Goal: Information Seeking & Learning: Learn about a topic

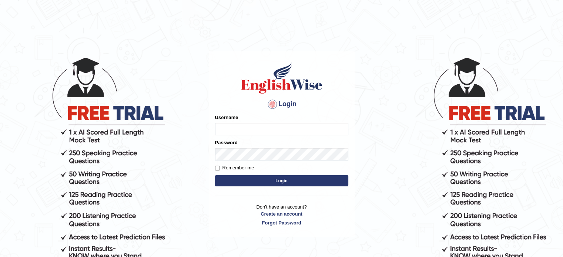
type input "Tanziral"
click at [255, 185] on button "Login" at bounding box center [281, 181] width 133 height 11
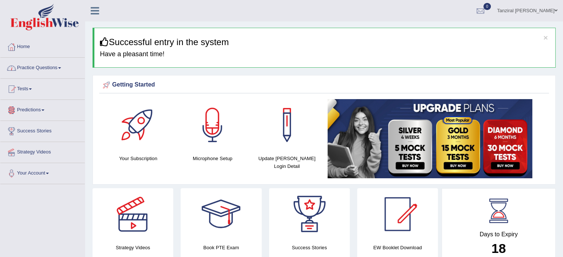
click at [48, 67] on link "Practice Questions" at bounding box center [42, 67] width 84 height 19
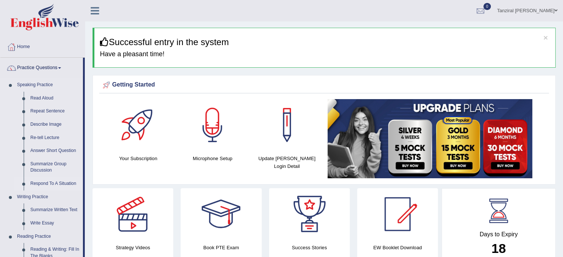
click at [44, 183] on link "Respond To A Situation" at bounding box center [55, 183] width 56 height 13
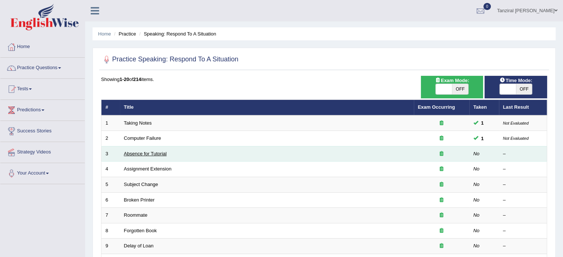
click at [160, 153] on link "Absence for Tutorial" at bounding box center [145, 154] width 43 height 6
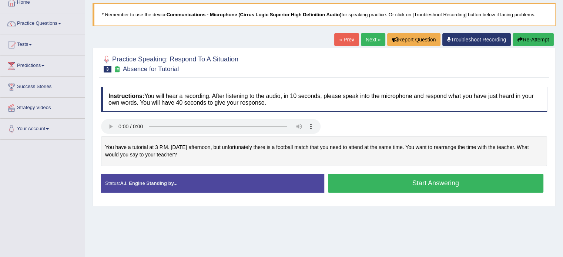
scroll to position [46, 0]
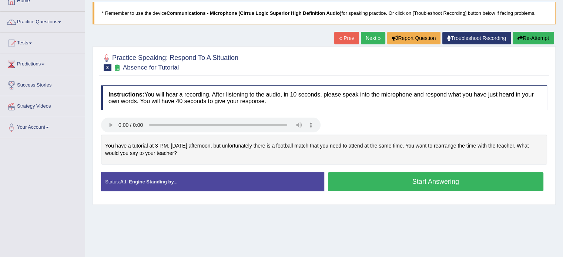
drag, startPoint x: 102, startPoint y: 141, endPoint x: 178, endPoint y: 151, distance: 76.6
click at [178, 151] on div "You have a tutorial at 3 P.M. on Monday afternoon, but unfortunately there is a…" at bounding box center [324, 150] width 446 height 30
click at [174, 230] on div "Home Practice Speaking: Respond To A Situation Absence for Tutorial * Remember …" at bounding box center [324, 139] width 478 height 370
click at [118, 223] on div "Home Practice Speaking: Respond To A Situation Absence for Tutorial * Remember …" at bounding box center [324, 139] width 478 height 370
click at [354, 183] on button "Start Answering" at bounding box center [436, 182] width 216 height 19
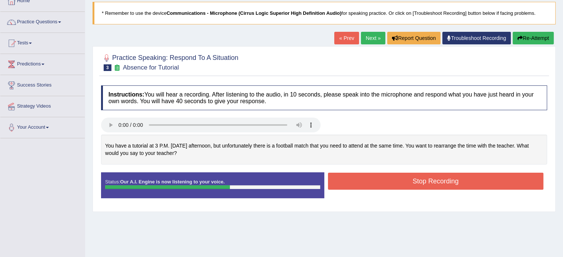
click at [353, 182] on button "Stop Recording" at bounding box center [436, 181] width 216 height 17
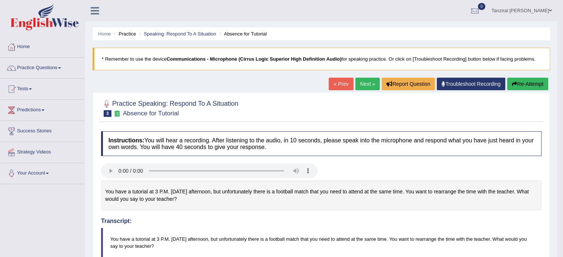
scroll to position [28, 0]
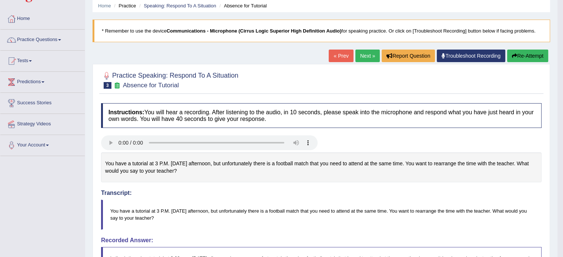
click at [313, 208] on blockquote "You have a tutorial at 3 P.M. on Monday afternoon, but unfortunately there is a…" at bounding box center [321, 215] width 441 height 30
click at [526, 56] on button "Re-Attempt" at bounding box center [527, 56] width 41 height 13
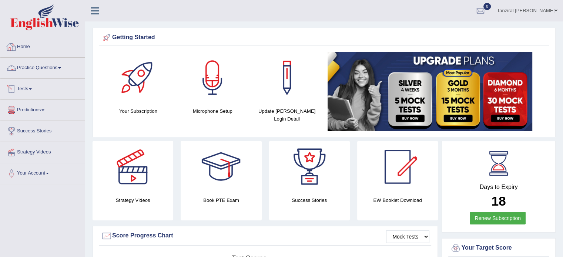
click at [46, 66] on link "Practice Questions" at bounding box center [42, 67] width 84 height 19
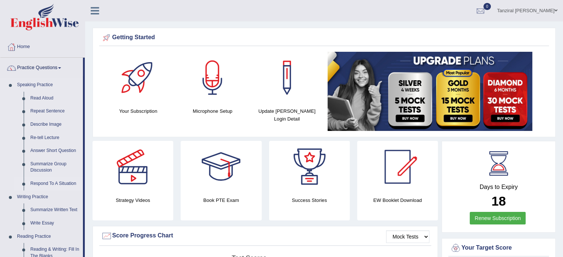
click at [55, 186] on link "Respond To A Situation" at bounding box center [55, 183] width 56 height 13
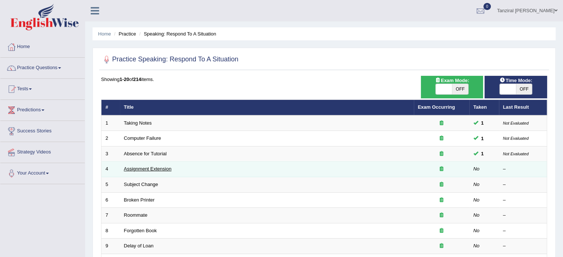
click at [158, 169] on link "Assignment Extension" at bounding box center [148, 169] width 48 height 6
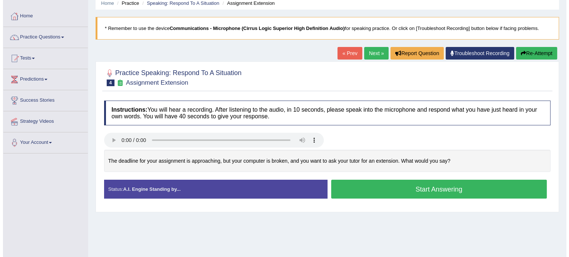
scroll to position [39, 0]
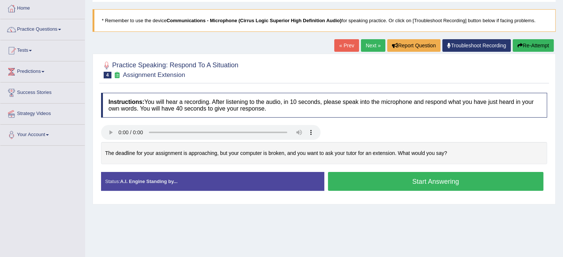
click at [374, 183] on button "Start Answering" at bounding box center [436, 181] width 216 height 19
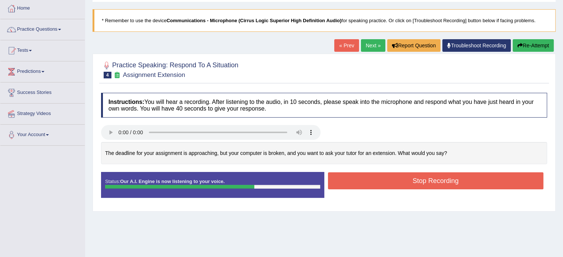
click at [374, 183] on button "Stop Recording" at bounding box center [436, 181] width 216 height 17
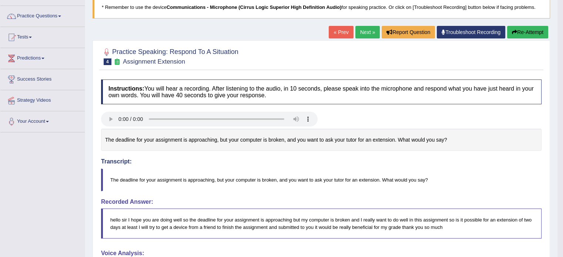
scroll to position [53, 0]
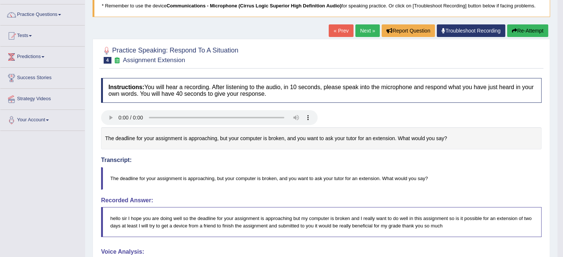
click at [531, 34] on button "Re-Attempt" at bounding box center [527, 30] width 41 height 13
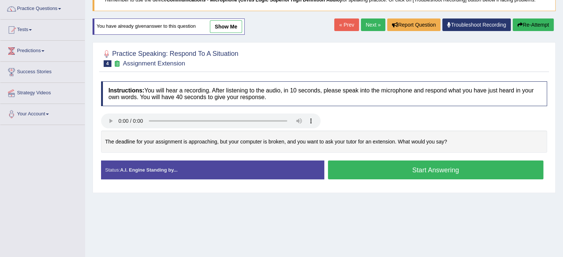
click at [398, 169] on button "Start Answering" at bounding box center [436, 170] width 216 height 19
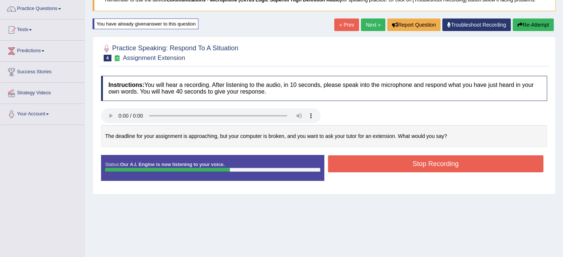
click at [398, 169] on button "Stop Recording" at bounding box center [436, 164] width 216 height 17
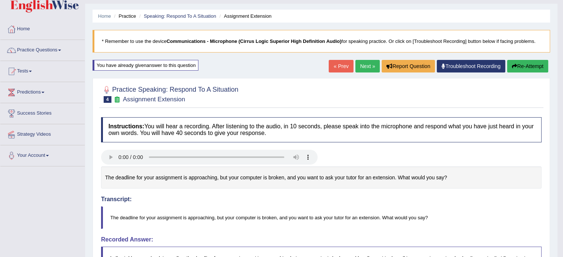
scroll to position [15, 0]
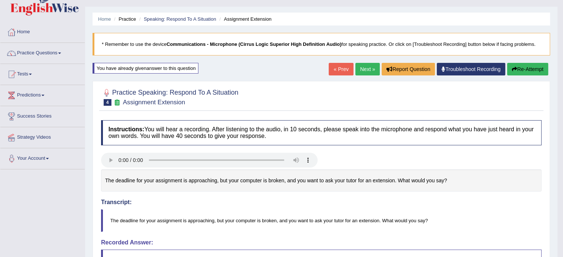
click at [119, 218] on blockquote "The deadline for your assignment is approaching, but your computer is broken, a…" at bounding box center [321, 221] width 441 height 23
drag, startPoint x: 112, startPoint y: 220, endPoint x: 242, endPoint y: 215, distance: 130.1
click at [242, 215] on blockquote "The deadline for your assignment is approaching, but your computer is broken, a…" at bounding box center [321, 221] width 441 height 23
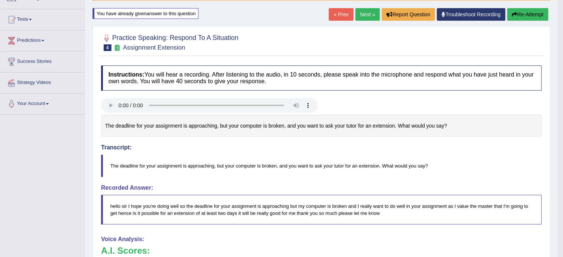
scroll to position [44, 0]
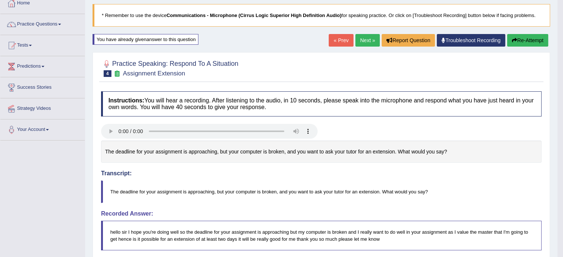
click at [530, 41] on button "Re-Attempt" at bounding box center [527, 40] width 41 height 13
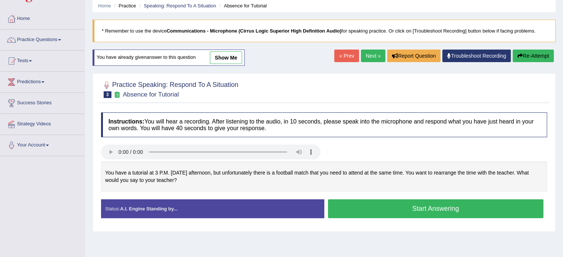
click at [357, 207] on button "Start Answering" at bounding box center [436, 209] width 216 height 19
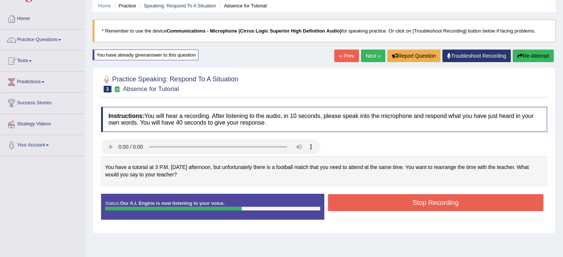
click at [371, 197] on button "Stop Recording" at bounding box center [436, 202] width 216 height 17
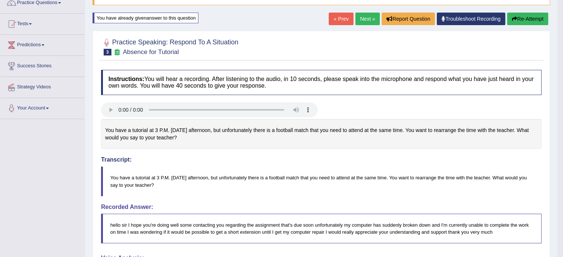
scroll to position [61, 0]
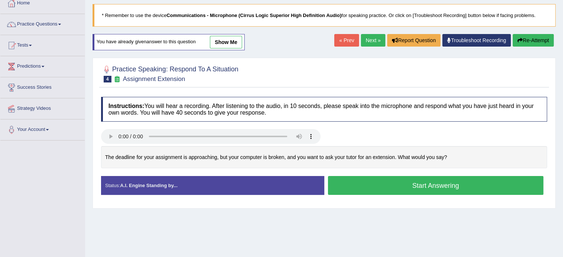
click at [360, 184] on button "Start Answering" at bounding box center [436, 185] width 216 height 19
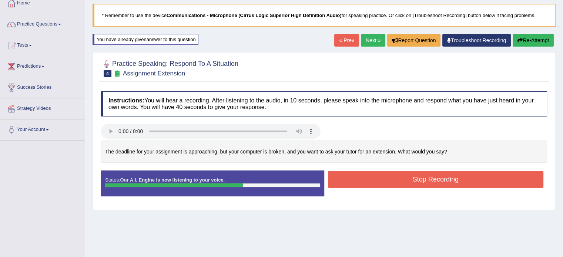
click at [371, 176] on button "Stop Recording" at bounding box center [436, 179] width 216 height 17
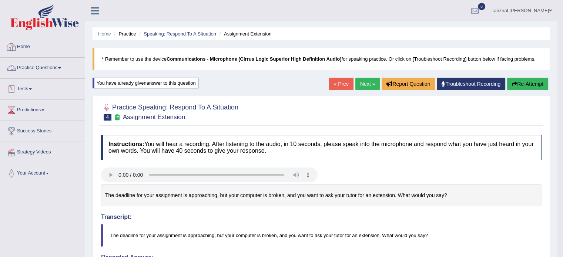
click at [22, 47] on link "Home" at bounding box center [42, 46] width 84 height 19
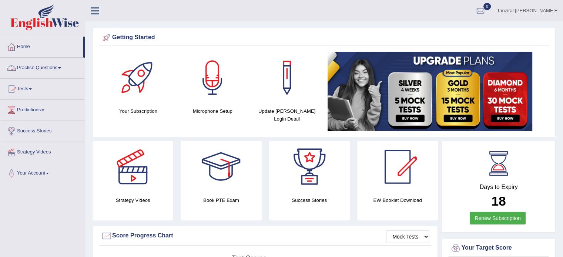
click at [41, 67] on link "Practice Questions" at bounding box center [42, 67] width 84 height 19
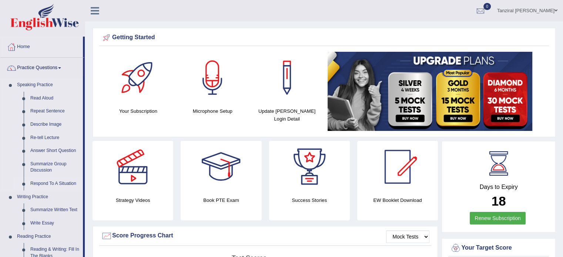
click at [71, 185] on link "Respond To A Situation" at bounding box center [55, 183] width 56 height 13
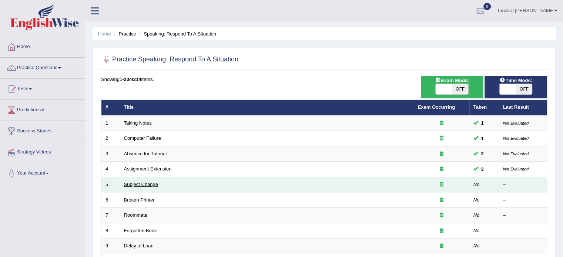
click at [150, 183] on link "Subject Change" at bounding box center [141, 185] width 34 height 6
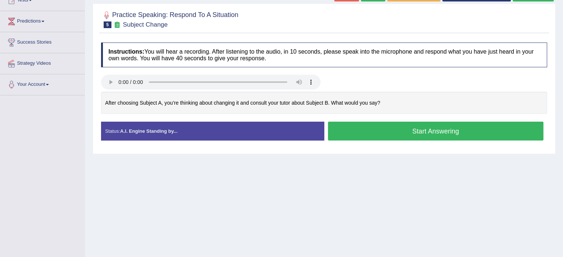
scroll to position [90, 0]
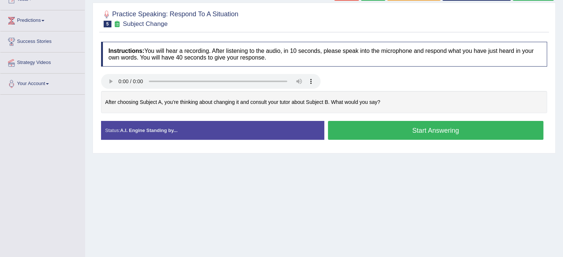
click at [383, 133] on button "Start Answering" at bounding box center [436, 130] width 216 height 19
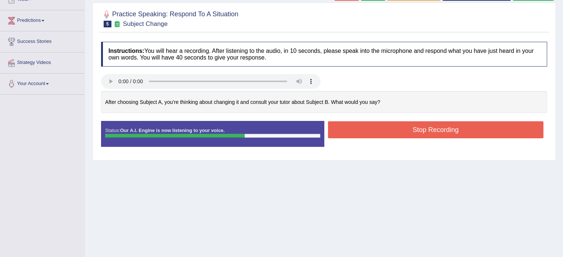
click at [390, 131] on button "Stop Recording" at bounding box center [436, 129] width 216 height 17
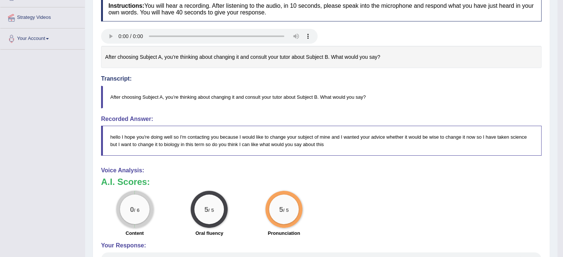
scroll to position [0, 0]
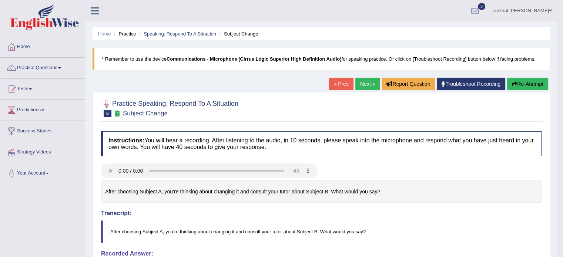
click at [530, 84] on button "Re-Attempt" at bounding box center [527, 84] width 41 height 13
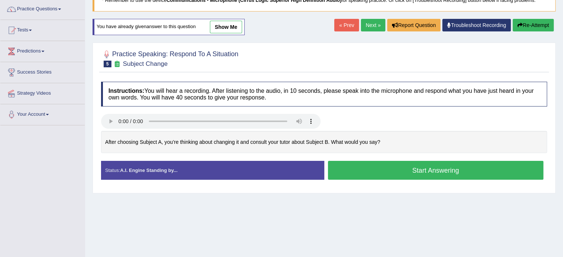
scroll to position [59, 0]
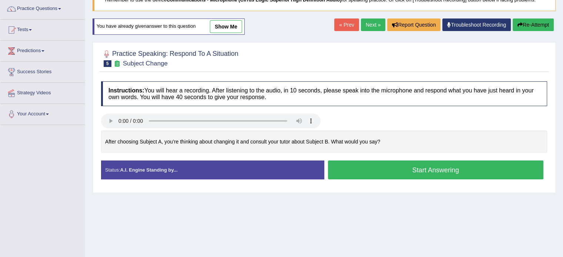
click at [405, 170] on button "Start Answering" at bounding box center [436, 170] width 216 height 19
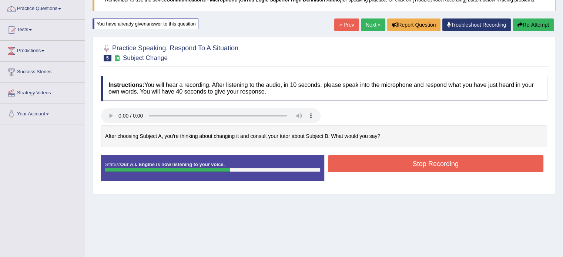
click at [420, 158] on button "Stop Recording" at bounding box center [436, 164] width 216 height 17
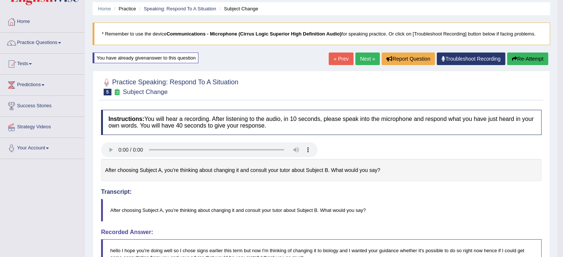
scroll to position [0, 0]
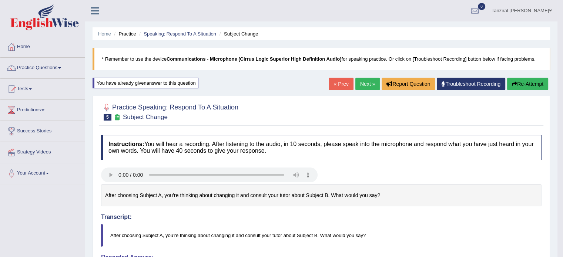
click at [370, 83] on link "Next »" at bounding box center [367, 84] width 24 height 13
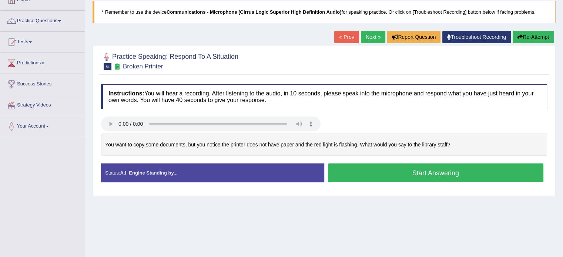
click at [391, 173] on button "Start Answering" at bounding box center [436, 173] width 216 height 19
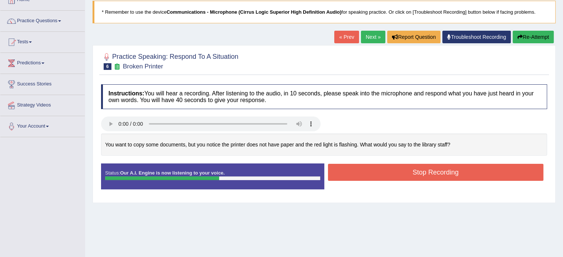
click at [410, 175] on button "Stop Recording" at bounding box center [436, 172] width 216 height 17
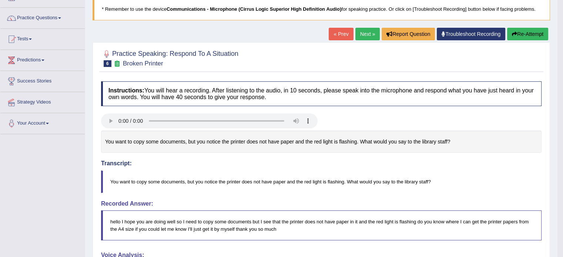
scroll to position [50, 0]
click at [371, 34] on link "Next »" at bounding box center [367, 34] width 24 height 13
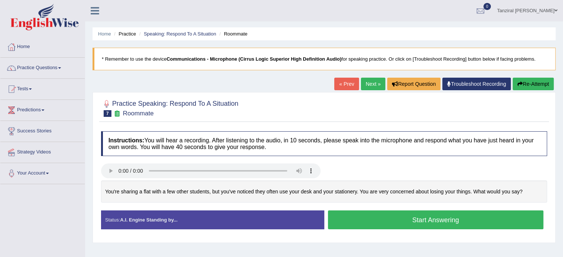
click at [373, 216] on button "Start Answering" at bounding box center [436, 220] width 216 height 19
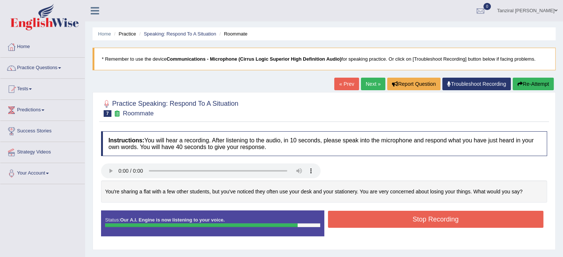
click at [426, 218] on button "Stop Recording" at bounding box center [436, 219] width 216 height 17
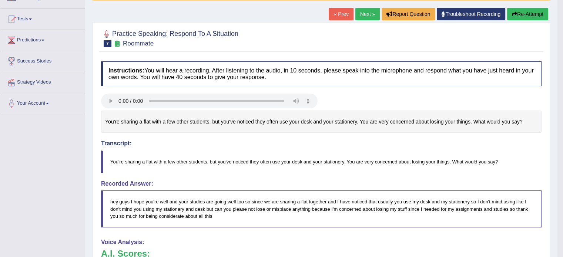
scroll to position [73, 0]
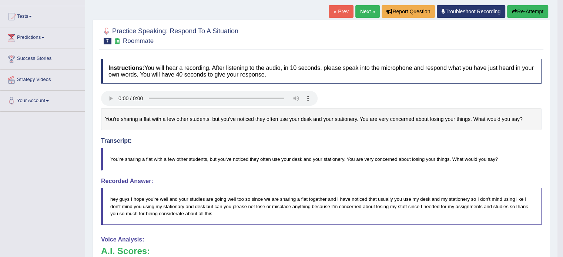
click at [366, 13] on link "Next »" at bounding box center [367, 11] width 24 height 13
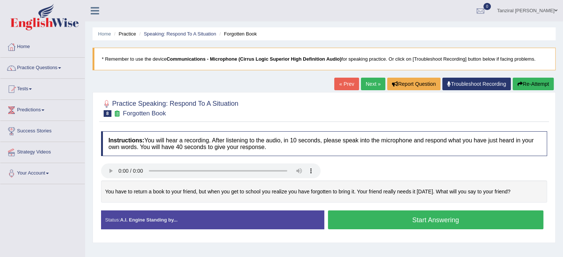
click at [376, 220] on button "Start Answering" at bounding box center [436, 220] width 216 height 19
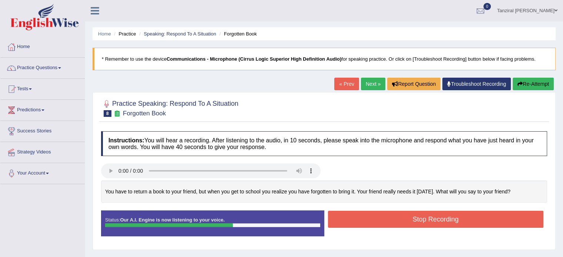
click at [400, 216] on button "Stop Recording" at bounding box center [436, 219] width 216 height 17
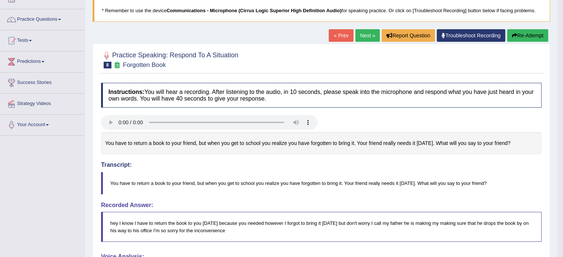
scroll to position [48, 0]
click at [367, 36] on link "Next »" at bounding box center [367, 36] width 24 height 13
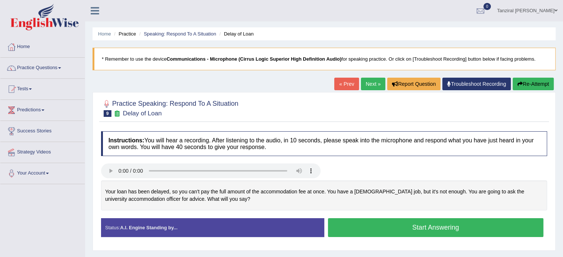
click at [402, 225] on button "Start Answering" at bounding box center [436, 227] width 216 height 19
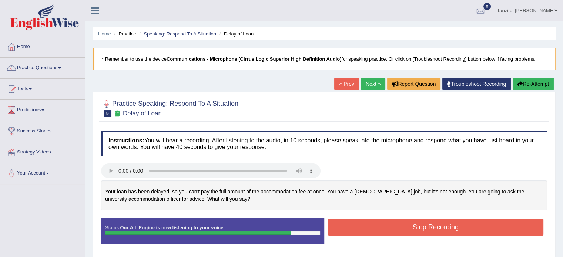
click at [423, 222] on button "Stop Recording" at bounding box center [436, 227] width 216 height 17
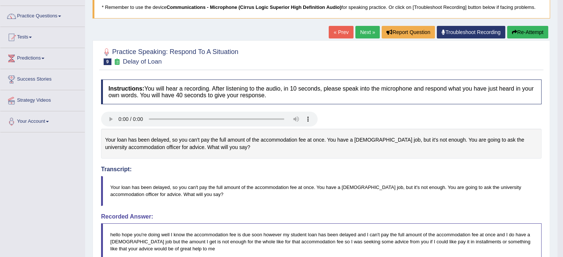
scroll to position [46, 0]
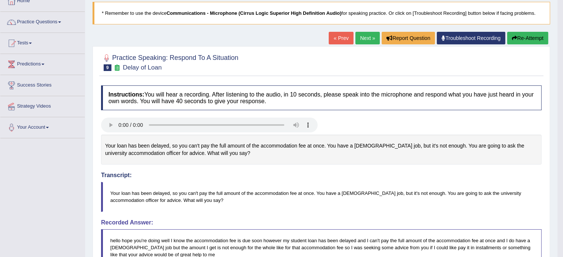
click at [364, 37] on link "Next »" at bounding box center [367, 38] width 24 height 13
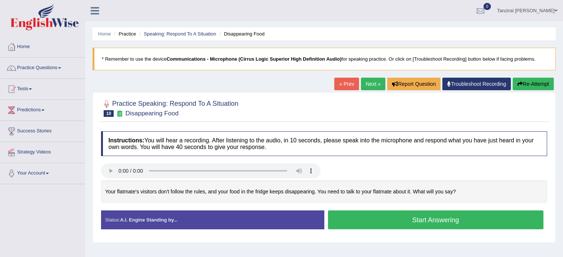
click at [369, 215] on button "Start Answering" at bounding box center [436, 220] width 216 height 19
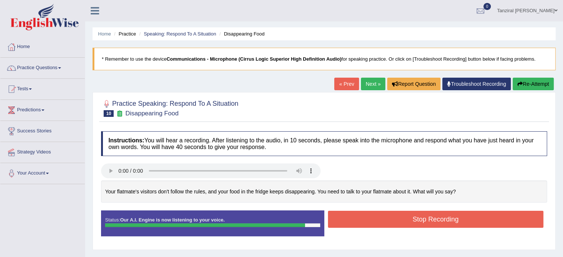
click at [400, 219] on button "Stop Recording" at bounding box center [436, 219] width 216 height 17
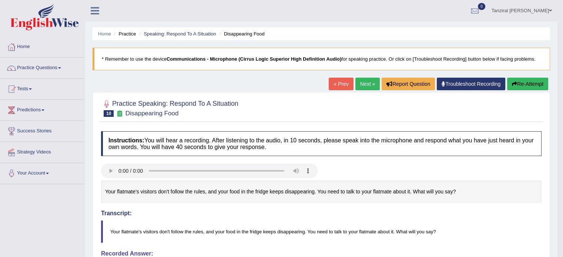
click at [363, 86] on link "Next »" at bounding box center [367, 84] width 24 height 13
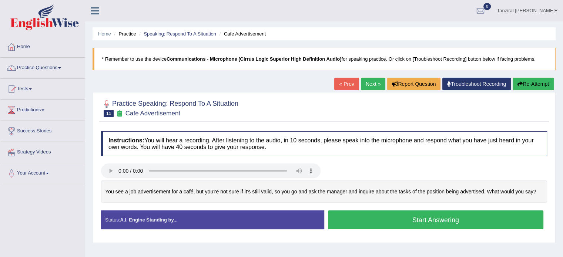
click at [389, 217] on button "Start Answering" at bounding box center [436, 220] width 216 height 19
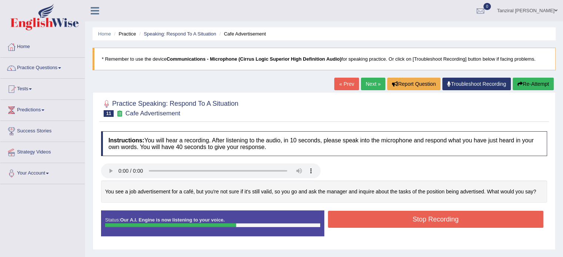
click at [440, 217] on button "Stop Recording" at bounding box center [436, 219] width 216 height 17
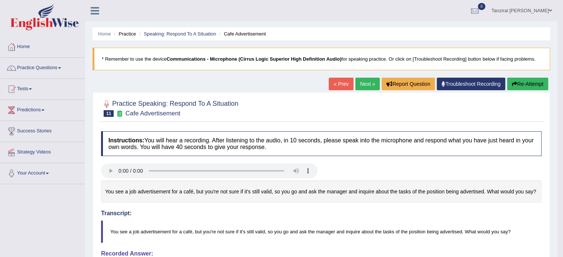
click at [521, 84] on button "Re-Attempt" at bounding box center [527, 84] width 41 height 13
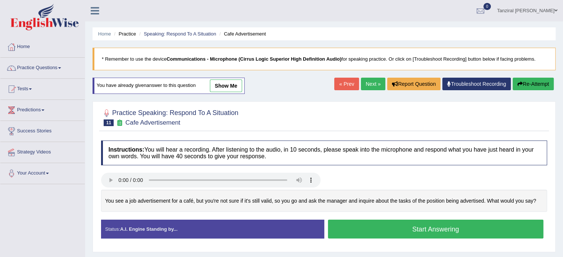
click at [387, 226] on button "Start Answering" at bounding box center [436, 229] width 216 height 19
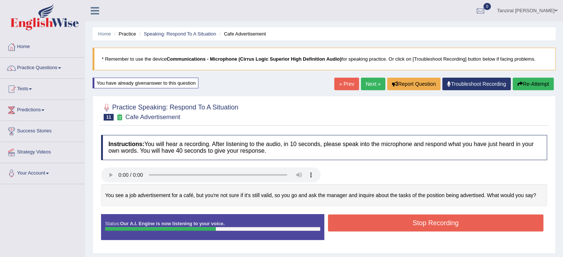
click at [397, 226] on button "Stop Recording" at bounding box center [436, 223] width 216 height 17
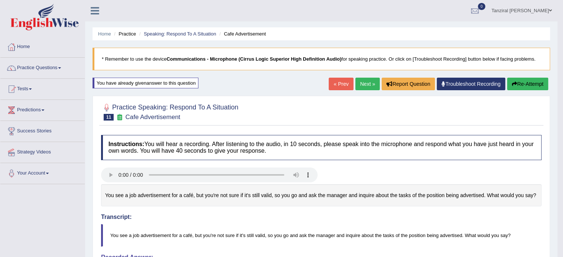
click at [367, 86] on link "Next »" at bounding box center [367, 84] width 24 height 13
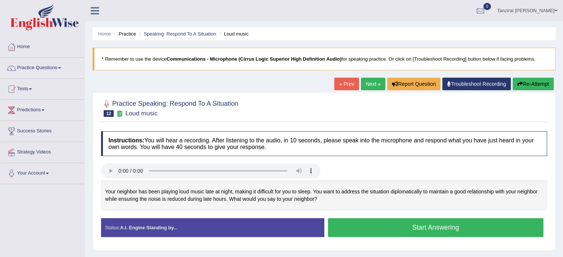
click at [357, 222] on button "Start Answering" at bounding box center [436, 227] width 216 height 19
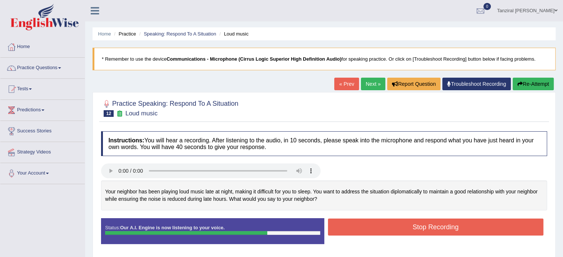
click at [405, 231] on button "Stop Recording" at bounding box center [436, 227] width 216 height 17
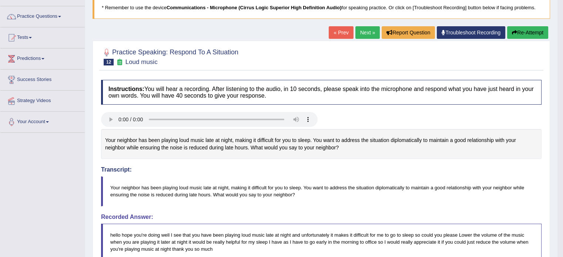
scroll to position [45, 0]
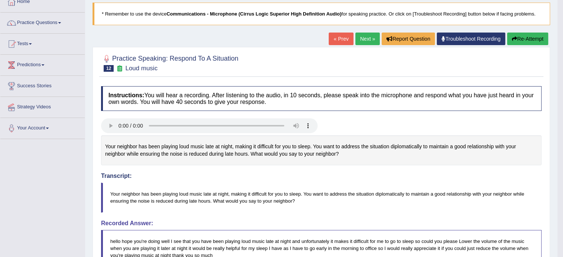
click at [370, 35] on link "Next »" at bounding box center [367, 39] width 24 height 13
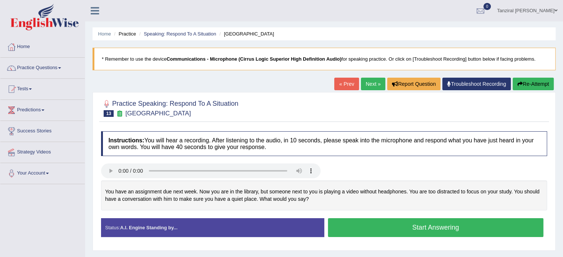
click at [376, 233] on button "Start Answering" at bounding box center [436, 227] width 216 height 19
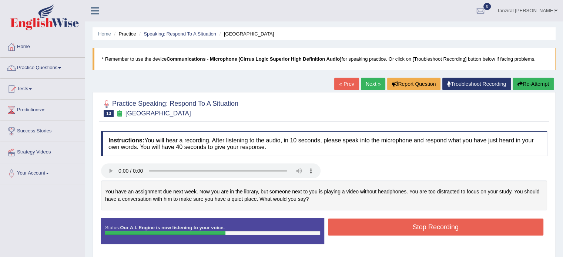
click at [415, 229] on button "Stop Recording" at bounding box center [436, 227] width 216 height 17
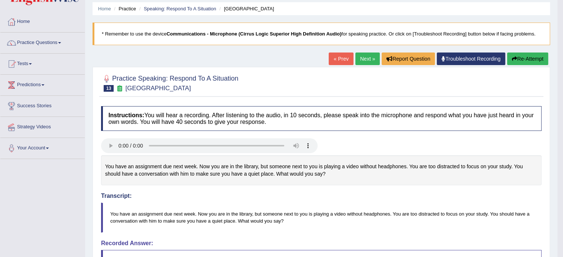
scroll to position [25, 0]
click at [364, 61] on link "Next »" at bounding box center [367, 59] width 24 height 13
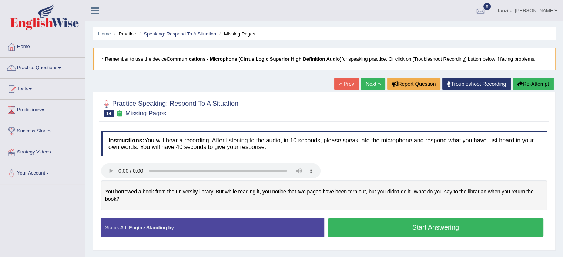
click at [376, 223] on button "Start Answering" at bounding box center [436, 227] width 216 height 19
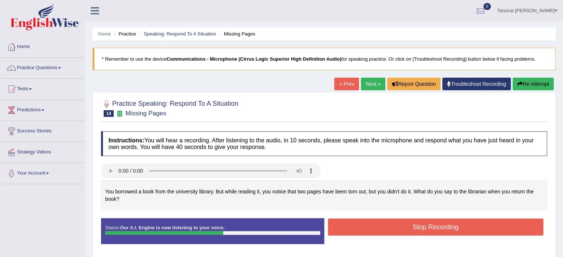
click at [433, 221] on button "Stop Recording" at bounding box center [436, 227] width 216 height 17
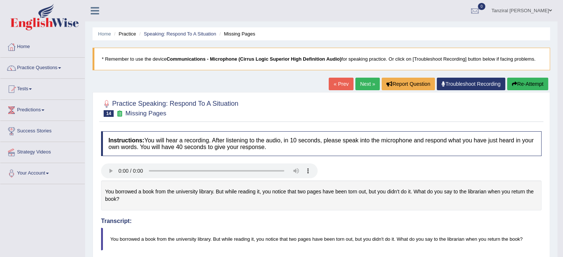
click at [363, 86] on link "Next »" at bounding box center [367, 84] width 24 height 13
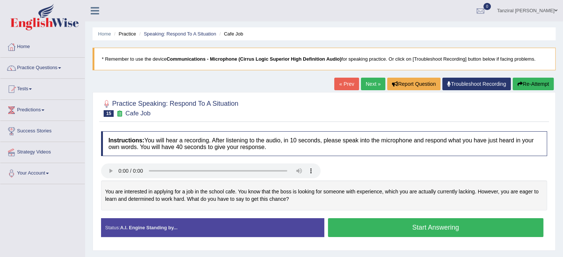
click at [409, 228] on button "Start Answering" at bounding box center [436, 227] width 216 height 19
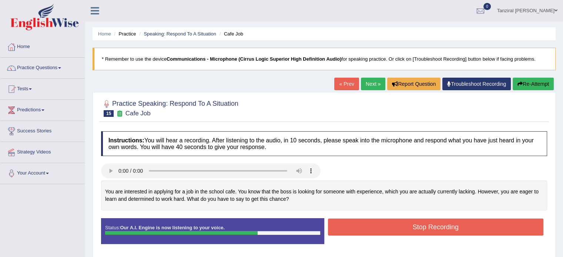
click at [427, 227] on button "Stop Recording" at bounding box center [436, 227] width 216 height 17
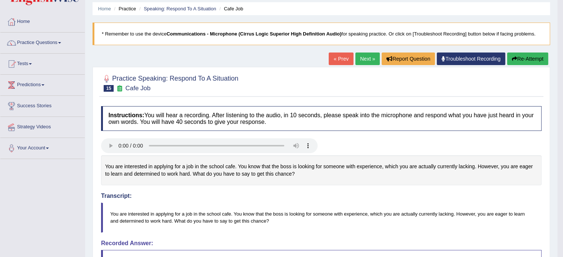
scroll to position [25, 0]
click at [365, 58] on link "Next »" at bounding box center [367, 59] width 24 height 13
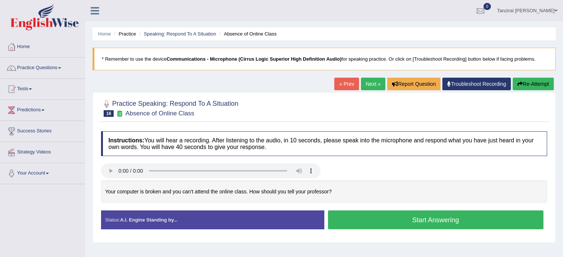
click at [391, 217] on button "Start Answering" at bounding box center [436, 220] width 216 height 19
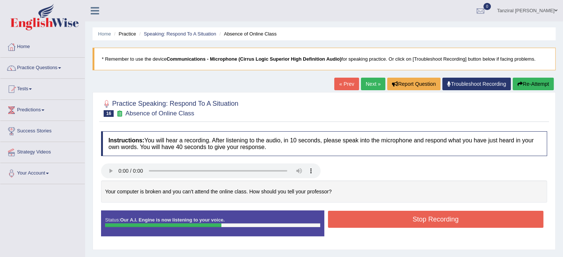
click at [433, 223] on button "Stop Recording" at bounding box center [436, 219] width 216 height 17
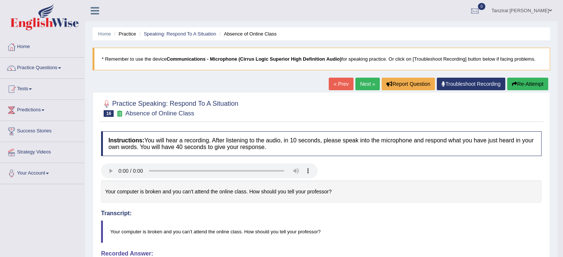
click at [368, 81] on link "Next »" at bounding box center [367, 84] width 24 height 13
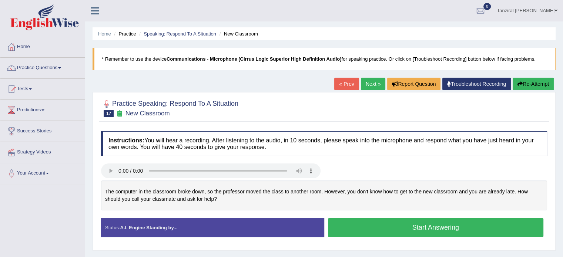
click at [350, 81] on link "« Prev" at bounding box center [346, 84] width 24 height 13
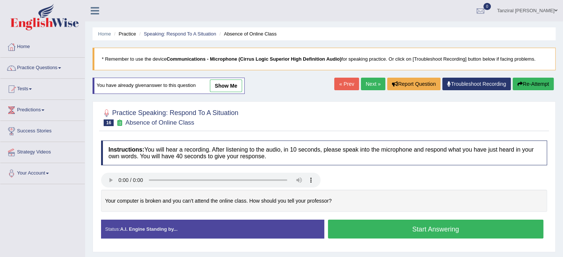
click at [539, 88] on button "Re-Attempt" at bounding box center [533, 84] width 41 height 13
click at [387, 223] on button "Start Answering" at bounding box center [436, 229] width 216 height 19
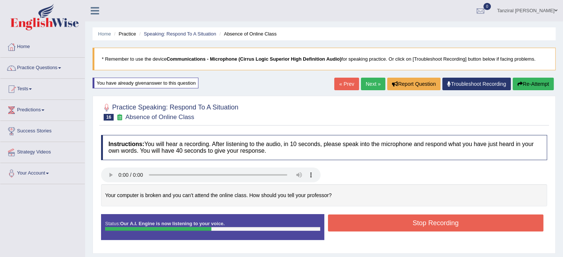
click at [387, 223] on button "Stop Recording" at bounding box center [436, 223] width 216 height 17
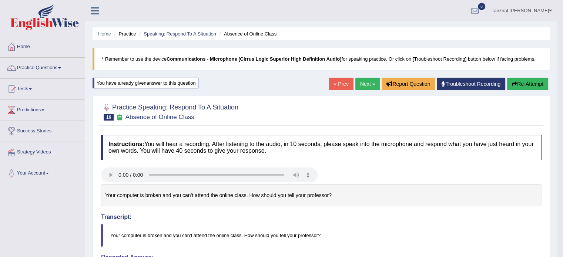
click at [364, 84] on link "Next »" at bounding box center [367, 84] width 24 height 13
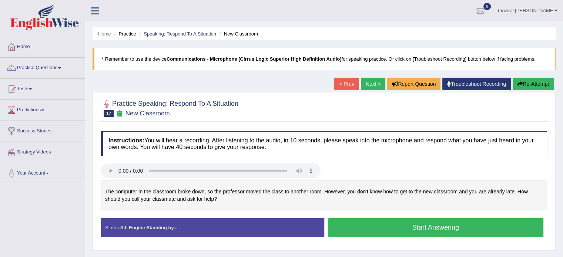
click at [390, 224] on button "Start Answering" at bounding box center [436, 227] width 216 height 19
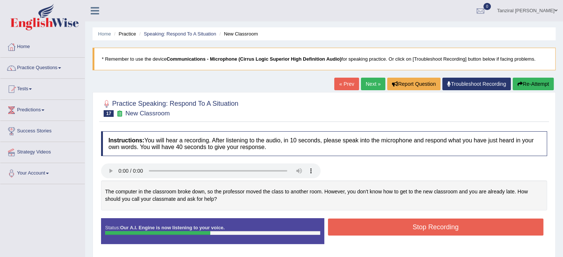
click at [412, 227] on button "Stop Recording" at bounding box center [436, 227] width 216 height 17
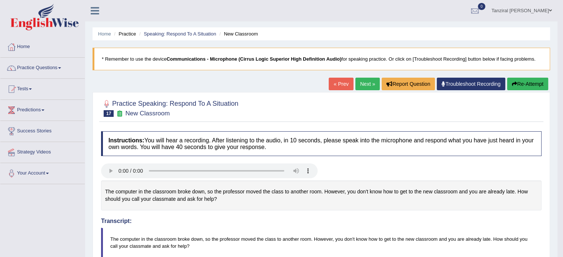
click at [369, 80] on link "Next »" at bounding box center [367, 84] width 24 height 13
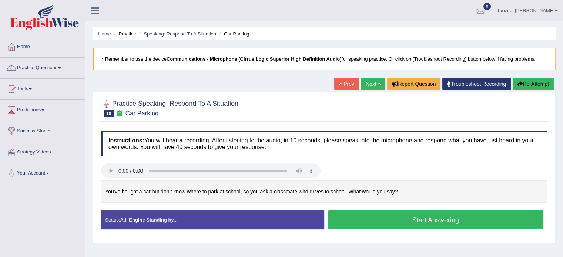
click at [397, 215] on button "Start Answering" at bounding box center [436, 220] width 216 height 19
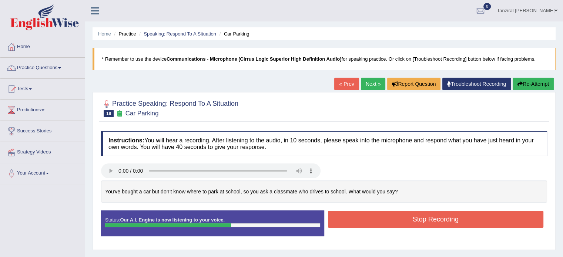
click at [416, 216] on button "Stop Recording" at bounding box center [436, 219] width 216 height 17
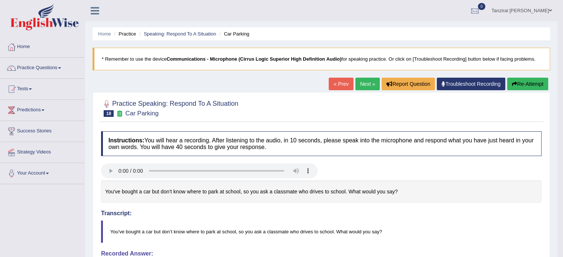
click at [358, 82] on link "Next »" at bounding box center [367, 84] width 24 height 13
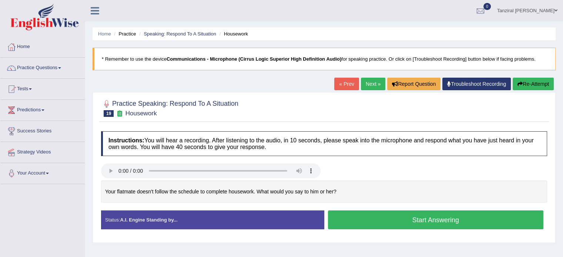
click at [371, 219] on button "Start Answering" at bounding box center [436, 220] width 216 height 19
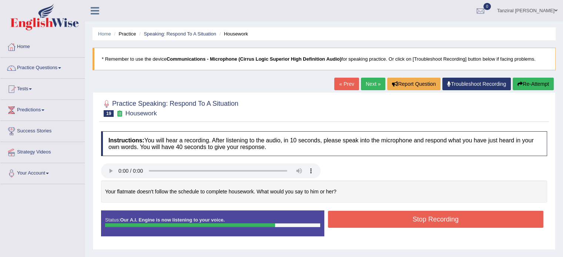
click at [441, 217] on button "Stop Recording" at bounding box center [436, 219] width 216 height 17
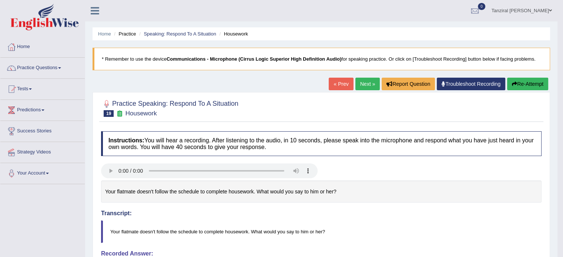
click at [363, 81] on link "Next »" at bounding box center [367, 84] width 24 height 13
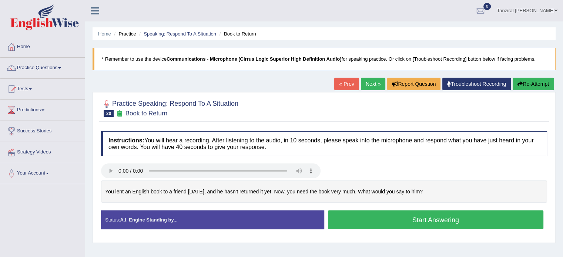
click at [390, 211] on button "Start Answering" at bounding box center [436, 220] width 216 height 19
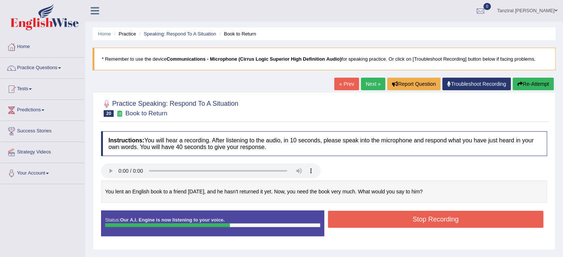
click at [465, 216] on button "Stop Recording" at bounding box center [436, 219] width 216 height 17
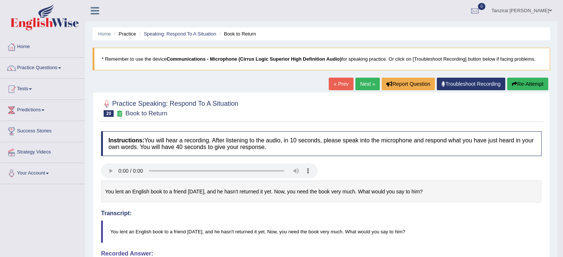
click at [360, 85] on link "Next »" at bounding box center [367, 84] width 24 height 13
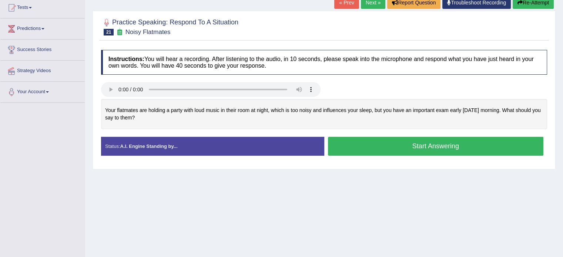
scroll to position [83, 0]
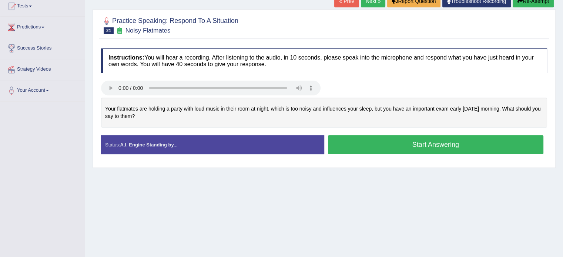
click at [391, 141] on button "Start Answering" at bounding box center [436, 145] width 216 height 19
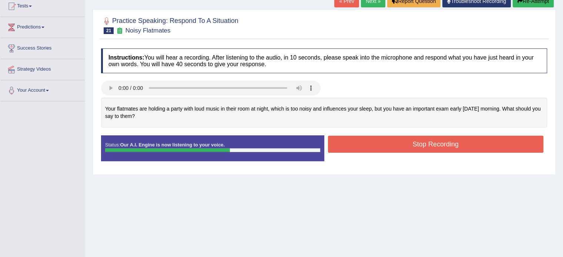
click at [391, 141] on button "Stop Recording" at bounding box center [436, 144] width 216 height 17
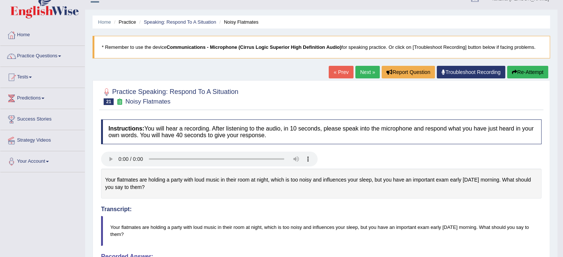
scroll to position [7, 0]
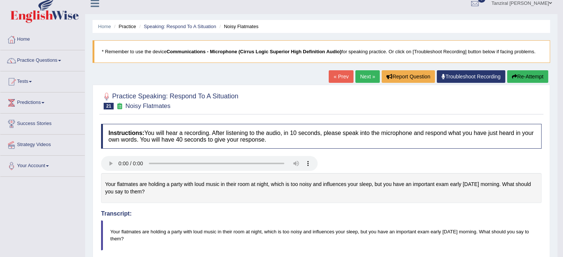
click at [358, 81] on link "Next »" at bounding box center [367, 76] width 24 height 13
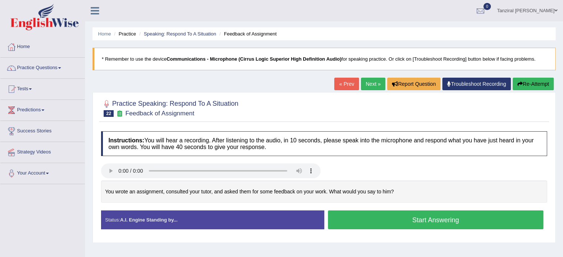
click at [369, 213] on button "Start Answering" at bounding box center [436, 220] width 216 height 19
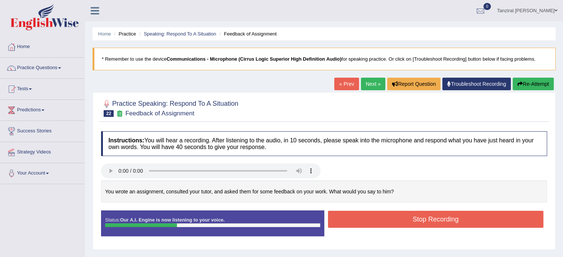
click at [449, 218] on button "Stop Recording" at bounding box center [436, 219] width 216 height 17
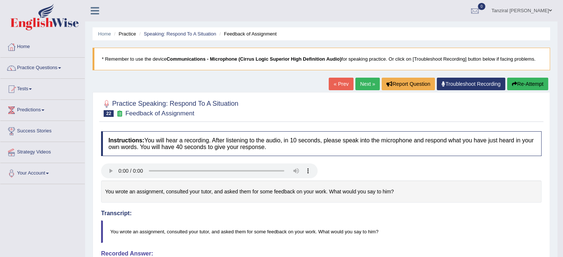
click at [523, 86] on button "Re-Attempt" at bounding box center [527, 84] width 41 height 13
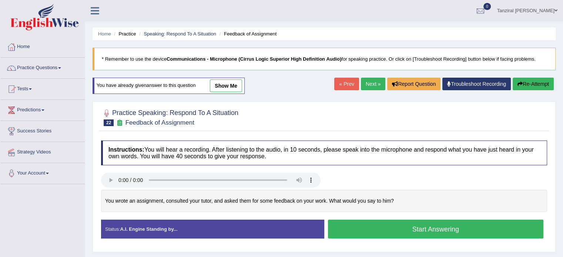
click at [398, 227] on button "Start Answering" at bounding box center [436, 229] width 216 height 19
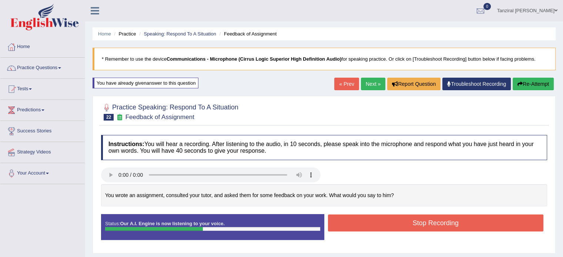
click at [463, 221] on button "Stop Recording" at bounding box center [436, 223] width 216 height 17
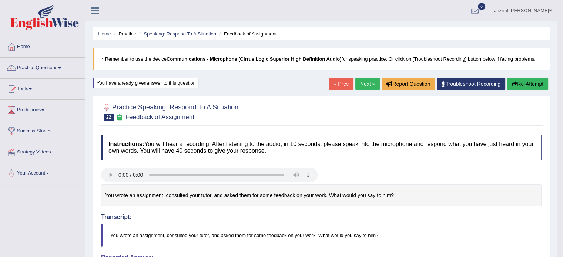
click at [365, 86] on link "Next »" at bounding box center [367, 84] width 24 height 13
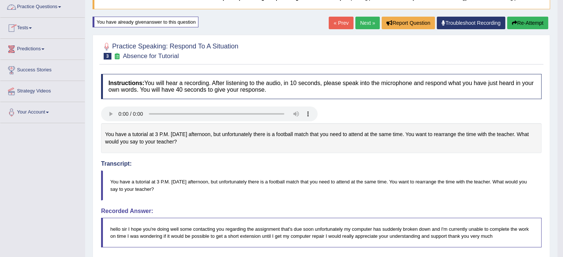
click at [35, 9] on link "Practice Questions" at bounding box center [42, 6] width 84 height 19
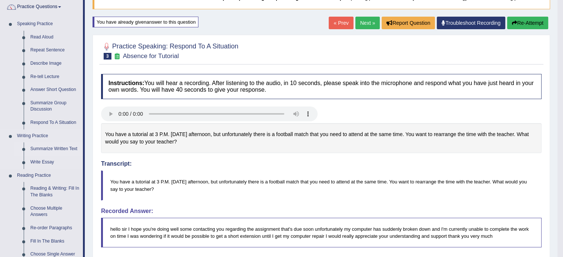
click at [50, 151] on link "Summarize Written Text" at bounding box center [55, 149] width 56 height 13
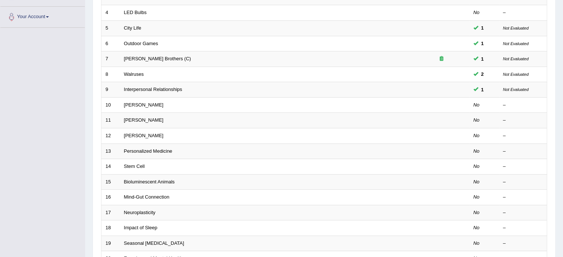
scroll to position [157, 0]
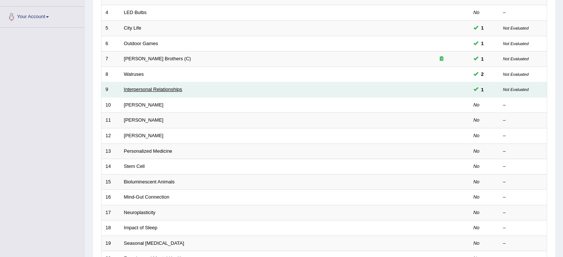
click at [156, 90] on link "Interpersonal Relationships" at bounding box center [153, 90] width 59 height 6
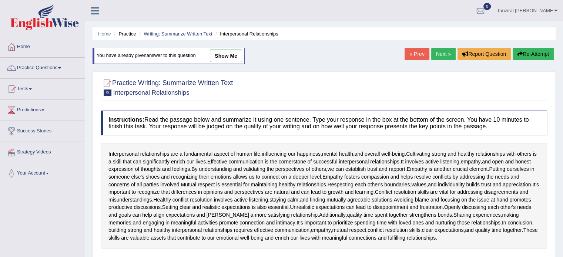
click at [224, 54] on link "show me" at bounding box center [226, 56] width 32 height 13
type textarea "Interpersonal relationships are important as it influences our overall well-bei…"
